Goal: Task Accomplishment & Management: Manage account settings

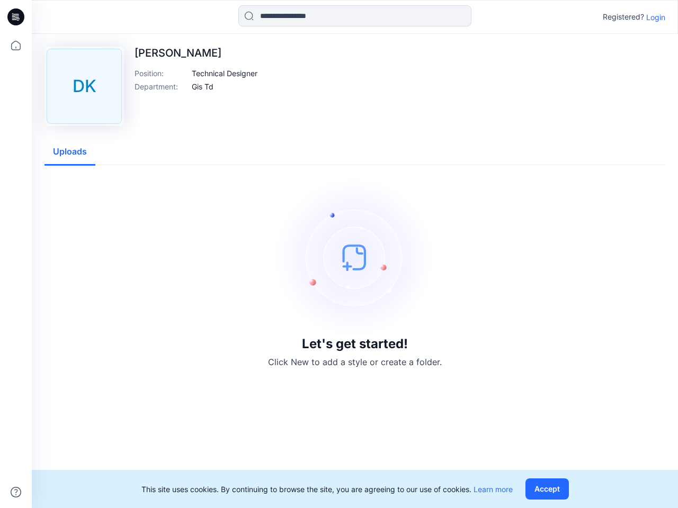
click at [339, 254] on img at bounding box center [354, 257] width 159 height 159
click at [16, 17] on icon at bounding box center [17, 17] width 4 height 1
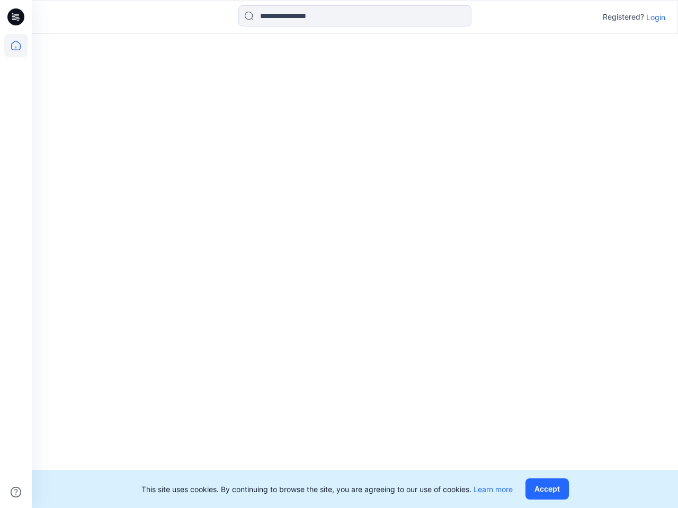
click at [16, 46] on icon at bounding box center [15, 45] width 23 height 23
click at [16, 492] on icon at bounding box center [16, 492] width 11 height 11
click at [355, 16] on input at bounding box center [354, 15] width 233 height 21
click at [655, 17] on p "Login" at bounding box center [655, 17] width 19 height 11
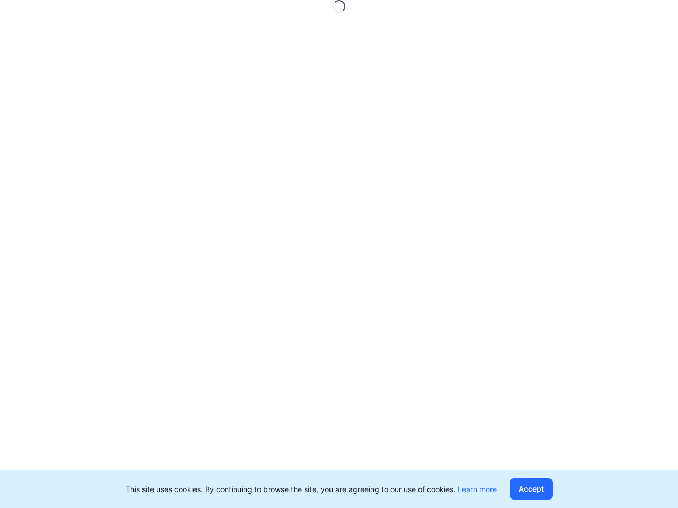
click at [225, 73] on div "Loading..." at bounding box center [339, 254] width 678 height 508
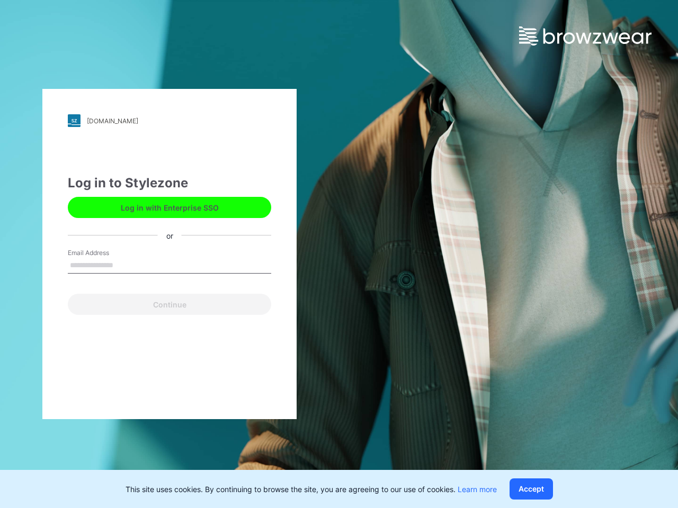
click at [203, 86] on div "[DOMAIN_NAME] Loading... Log in to Stylezone Log in with Enterprise SSO or Emai…" at bounding box center [169, 254] width 339 height 508
click at [70, 152] on div "[DOMAIN_NAME] Loading... Log in to Stylezone Log in with Enterprise SSO or Emai…" at bounding box center [169, 254] width 254 height 330
click at [549, 489] on button "Accept" at bounding box center [530, 489] width 43 height 21
